Goal: Find specific page/section: Find specific page/section

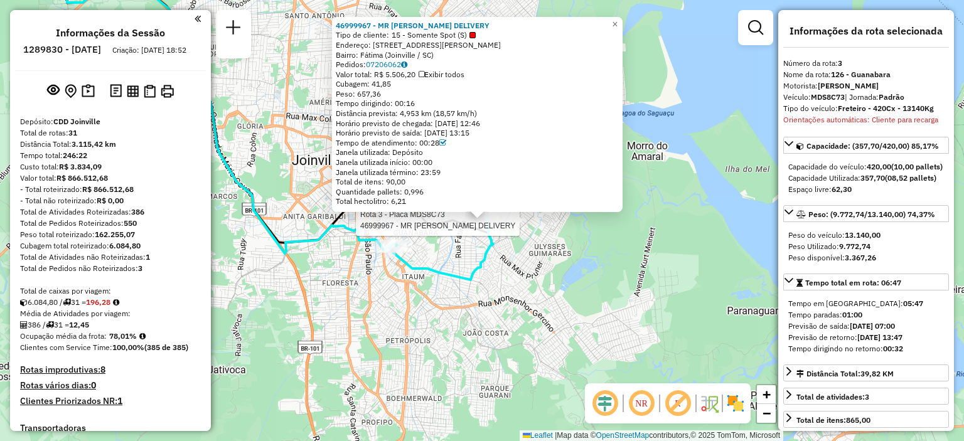
select select "**********"
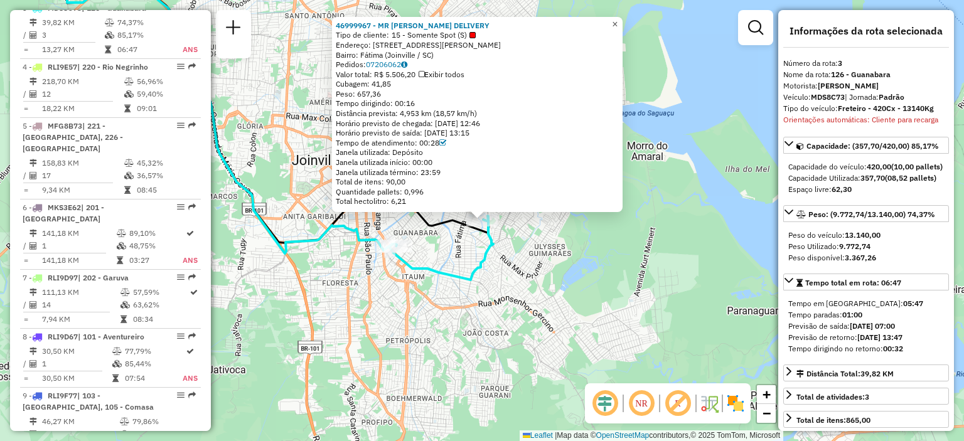
click at [618, 19] on span "×" at bounding box center [615, 24] width 6 height 11
